Goal: Navigation & Orientation: Find specific page/section

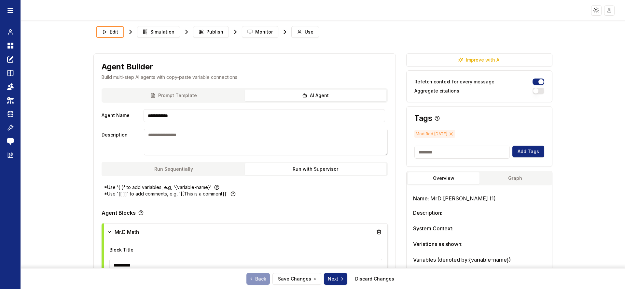
scroll to position [883, 0]
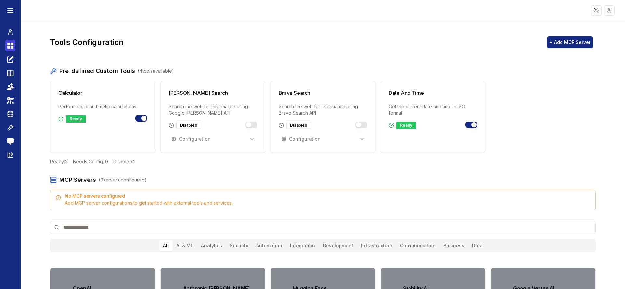
click at [9, 44] on icon at bounding box center [8, 44] width 3 height 3
click at [9, 48] on icon at bounding box center [8, 47] width 3 height 3
